Goal: Information Seeking & Learning: Learn about a topic

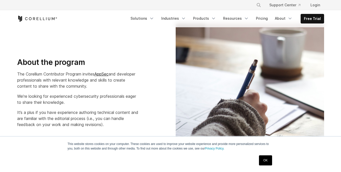
click at [266, 158] on link "OK" at bounding box center [265, 160] width 13 height 10
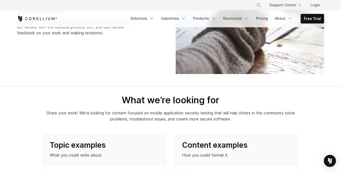
scroll to position [182, 0]
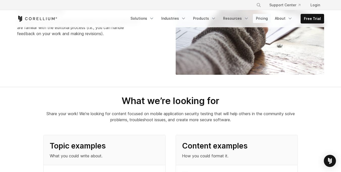
click at [267, 18] on link "Pricing" at bounding box center [262, 18] width 18 height 9
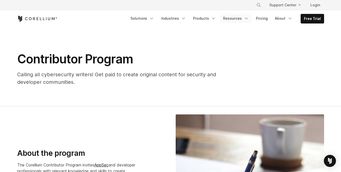
click at [248, 17] on icon "Navigation Menu" at bounding box center [246, 18] width 5 height 5
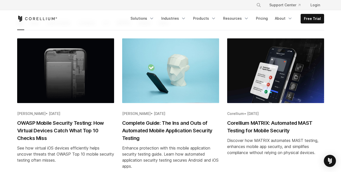
scroll to position [91, 0]
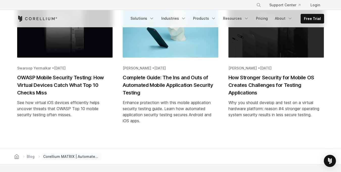
scroll to position [1906, 0]
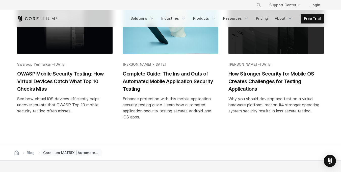
click at [82, 70] on h2 "OWASP Mobile Security Testing: How Virtual Devices Catch What Top 10 Checks Miss" at bounding box center [65, 81] width 96 height 23
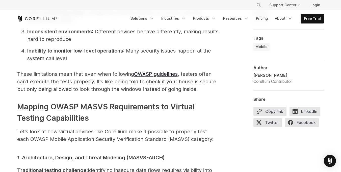
scroll to position [363, 0]
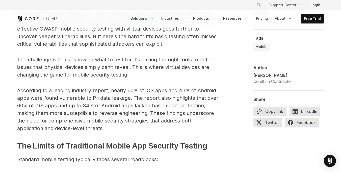
click at [153, 18] on polyline "Navigation Menu" at bounding box center [151, 18] width 3 height 1
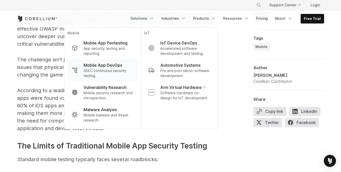
click at [97, 70] on p "SDLC continuous security testing." at bounding box center [108, 73] width 50 height 10
